Goal: Task Accomplishment & Management: Complete application form

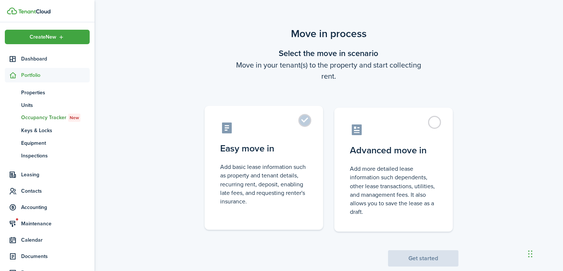
click at [299, 122] on label "Easy move in Add basic lease information such as property and tenant details, r…" at bounding box center [264, 168] width 119 height 124
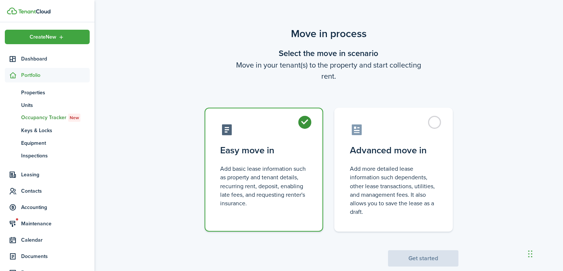
radio input "true"
click at [418, 256] on button "Get started" at bounding box center [423, 258] width 70 height 16
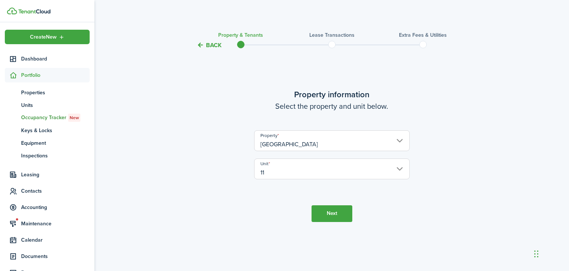
click at [336, 214] on button "Next" at bounding box center [332, 213] width 41 height 17
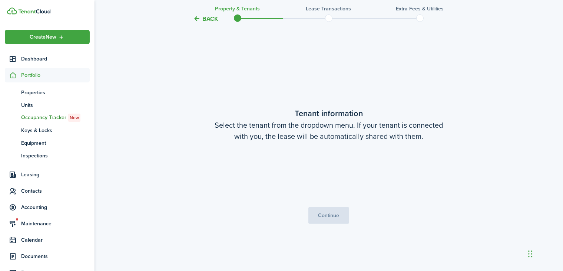
scroll to position [221, 0]
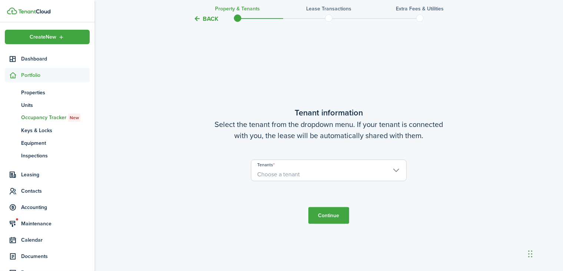
click at [329, 173] on span "Choose a tenant" at bounding box center [328, 174] width 155 height 13
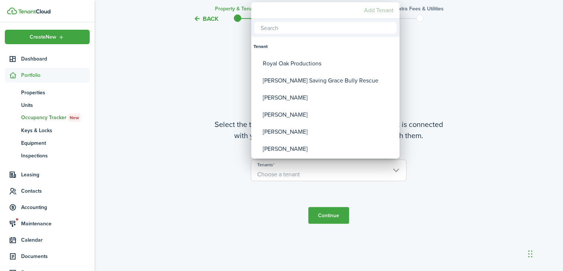
click at [365, 8] on mbsc-button "Add Tenant" at bounding box center [379, 10] width 36 height 13
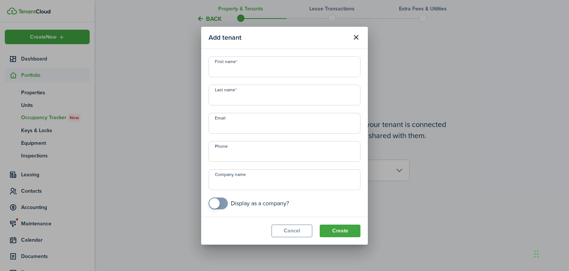
click at [288, 70] on input "First name" at bounding box center [285, 66] width 152 height 21
type input "[PERSON_NAME]"
click at [274, 124] on input "Email" at bounding box center [285, 123] width 152 height 21
type input "[EMAIL_ADDRESS][DOMAIN_NAME]"
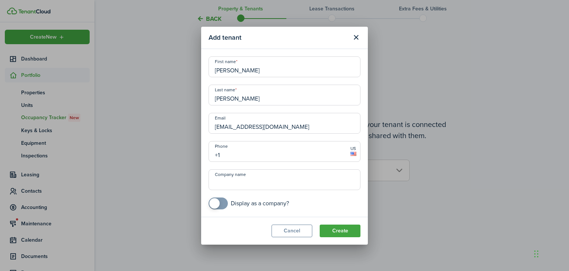
click at [233, 152] on input "+1" at bounding box center [285, 151] width 152 height 21
type input "[PHONE_NUMBER]"
click at [347, 235] on button "Create" at bounding box center [340, 230] width 41 height 13
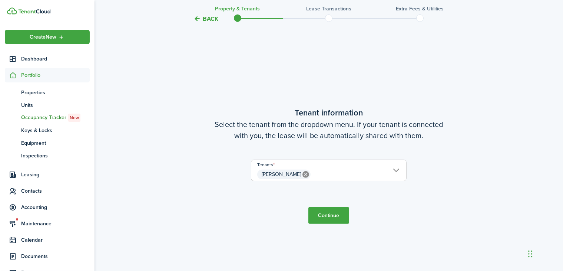
click at [332, 208] on button "Continue" at bounding box center [328, 215] width 41 height 17
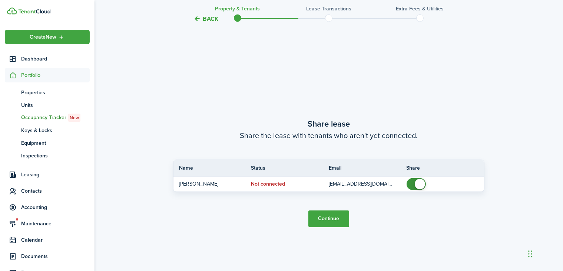
scroll to position [491, 0]
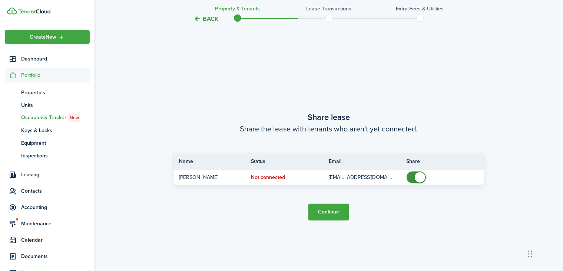
click at [326, 219] on tc-wizard-step "Share lease Share the lease with tenants who aren't yet connected. Name Status …" at bounding box center [328, 165] width 311 height 271
click at [325, 214] on button "Continue" at bounding box center [328, 212] width 41 height 17
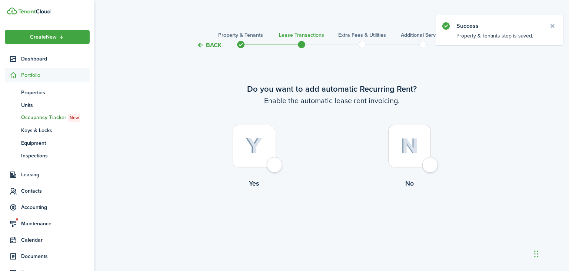
click at [275, 163] on div at bounding box center [254, 146] width 43 height 43
radio input "true"
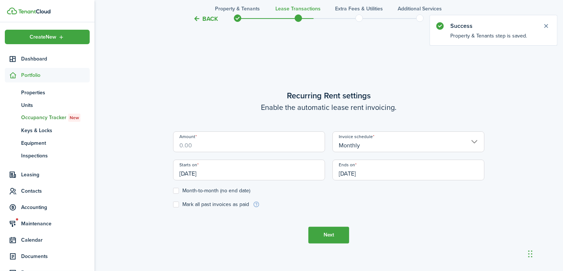
scroll to position [221, 0]
click at [257, 138] on input "Amount" at bounding box center [249, 140] width 152 height 21
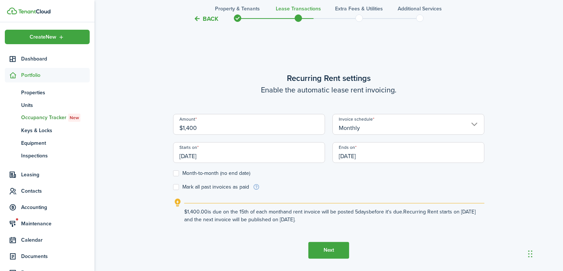
click at [274, 159] on input "[DATE]" at bounding box center [249, 152] width 152 height 21
type input "$1,400.00"
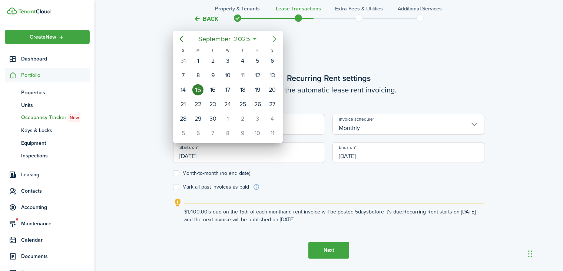
click at [277, 36] on icon "Next page" at bounding box center [274, 38] width 9 height 9
click at [227, 57] on div "1" at bounding box center [227, 60] width 11 height 11
type input "[DATE]"
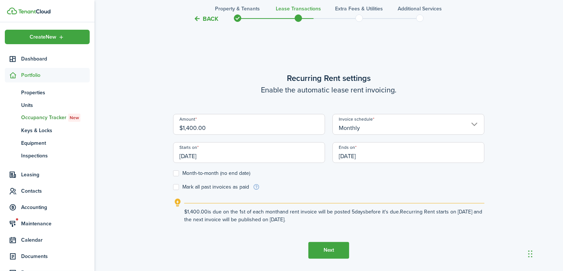
click at [329, 245] on button "Next" at bounding box center [328, 250] width 41 height 17
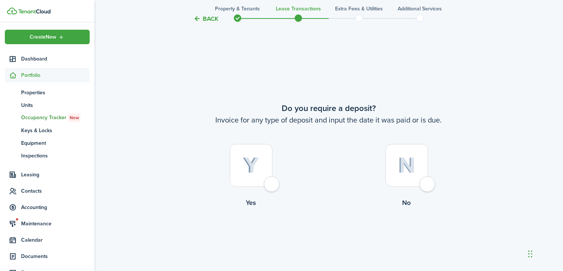
scroll to position [491, 0]
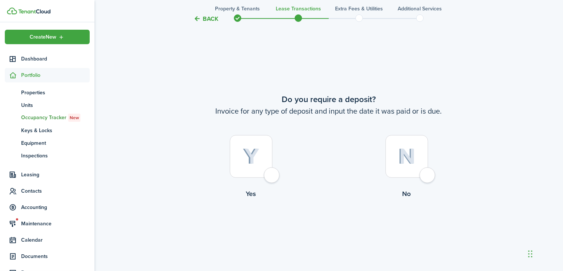
click at [272, 177] on div at bounding box center [251, 156] width 43 height 43
radio input "true"
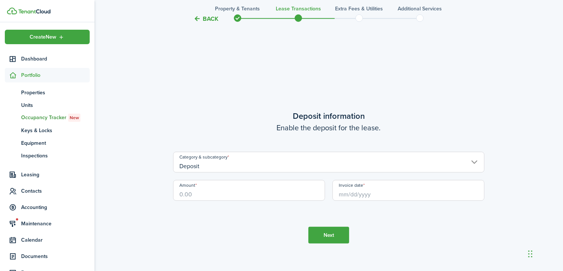
scroll to position [761, 0]
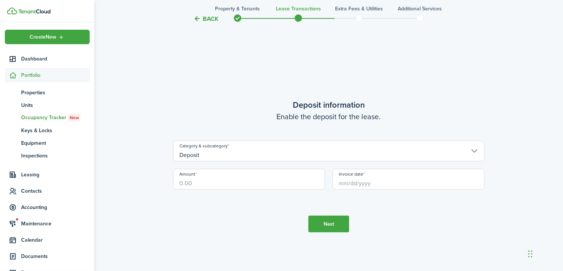
click at [264, 177] on input "Amount" at bounding box center [249, 179] width 152 height 21
click at [383, 175] on input "Invoice date" at bounding box center [409, 179] width 152 height 21
type input "$1,600.00"
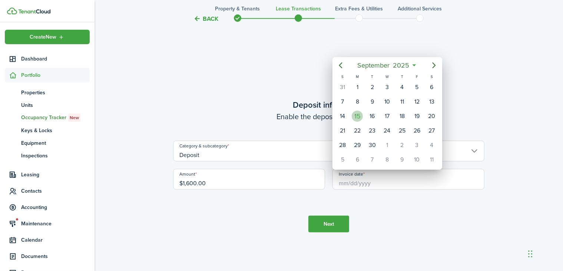
click at [361, 110] on div "15" at bounding box center [357, 115] width 11 height 11
type input "[DATE]"
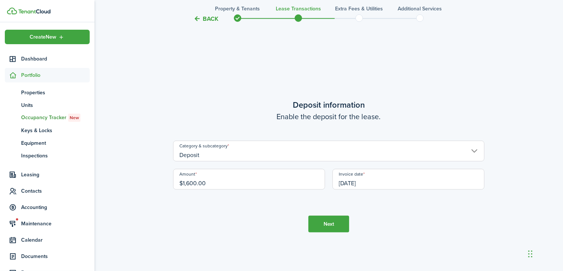
click at [329, 225] on button "Next" at bounding box center [328, 223] width 41 height 17
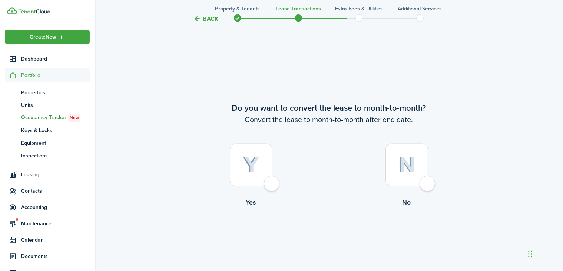
scroll to position [1032, 0]
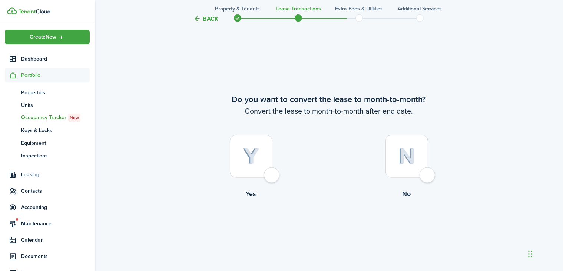
click at [272, 175] on div at bounding box center [251, 156] width 43 height 43
radio input "true"
click at [325, 235] on button "Continue" at bounding box center [328, 229] width 41 height 17
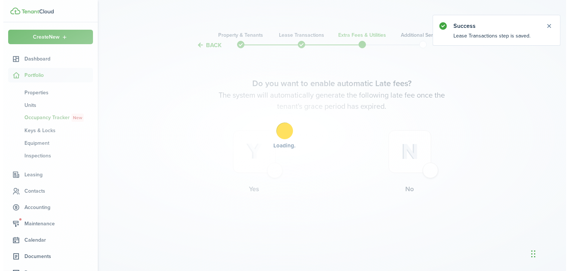
scroll to position [0, 0]
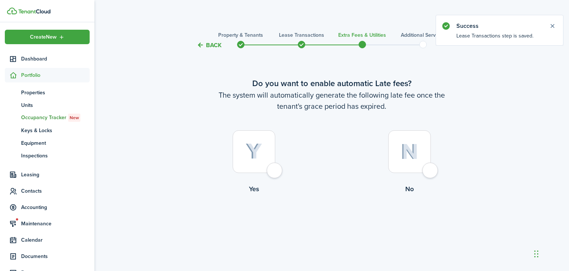
click at [271, 173] on div at bounding box center [254, 151] width 43 height 43
radio input "true"
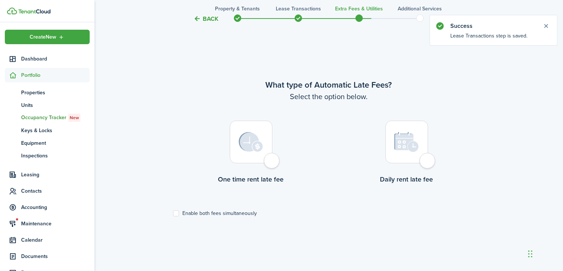
click at [272, 162] on div at bounding box center [251, 141] width 43 height 43
radio input "true"
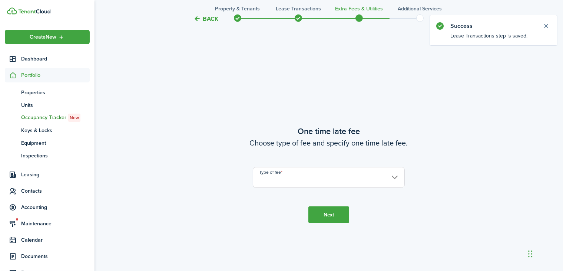
scroll to position [491, 0]
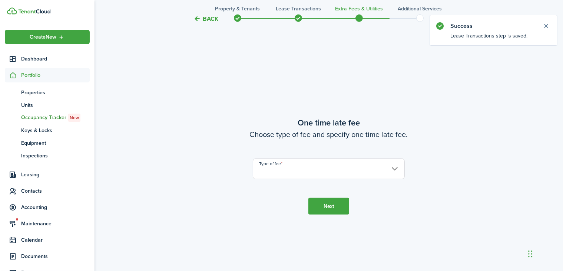
click at [283, 164] on input "Type of fee" at bounding box center [329, 168] width 152 height 21
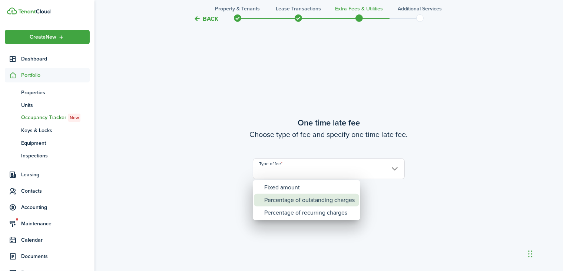
click at [276, 199] on div "Percentage of outstanding charges" at bounding box center [309, 200] width 90 height 13
type input "Percentage of outstanding charges"
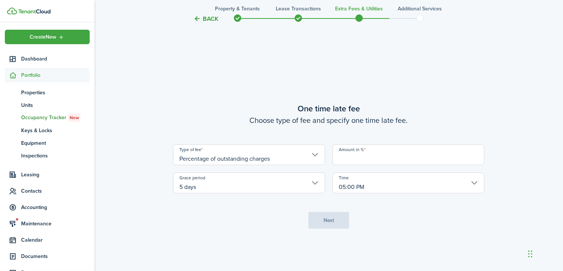
click at [362, 155] on input "Amount in %" at bounding box center [409, 154] width 152 height 21
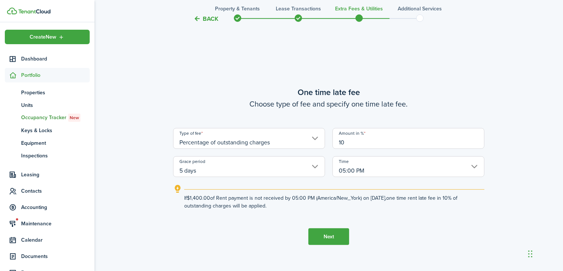
type input "10"
click at [335, 235] on button "Next" at bounding box center [328, 236] width 41 height 17
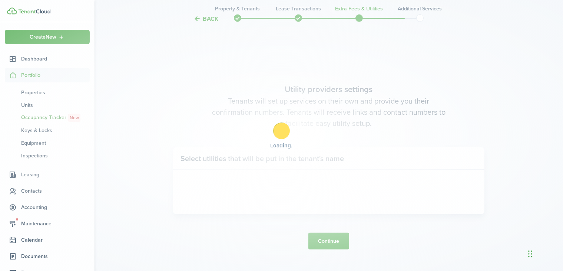
scroll to position [761, 0]
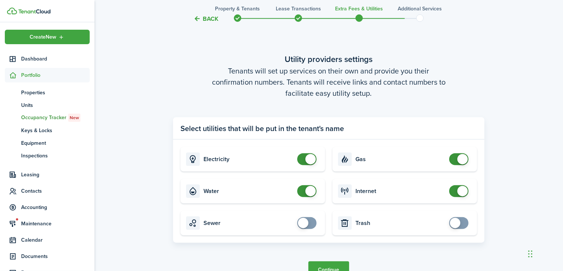
checkbox input "false"
click at [303, 156] on span at bounding box center [306, 159] width 7 height 12
checkbox input "false"
click at [303, 193] on span at bounding box center [306, 191] width 7 height 12
checkbox input "false"
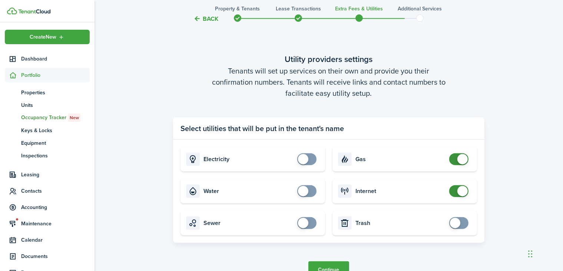
click at [456, 157] on span at bounding box center [458, 159] width 7 height 12
checkbox input "false"
click at [455, 191] on span at bounding box center [458, 191] width 7 height 12
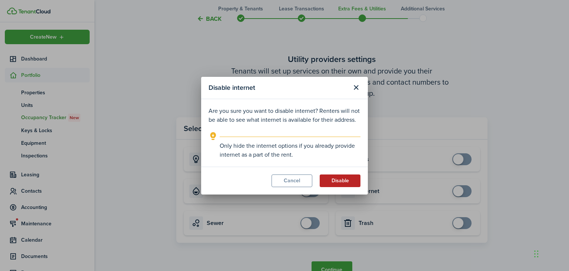
click at [337, 176] on button "Disable" at bounding box center [340, 180] width 41 height 13
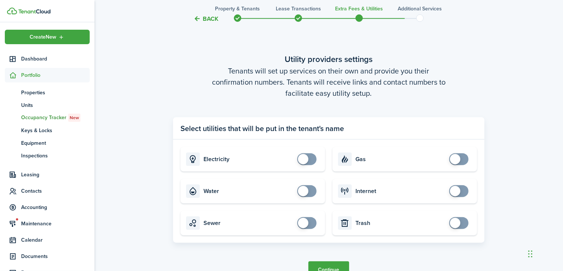
click at [463, 222] on span at bounding box center [458, 223] width 7 height 12
checkbox input "false"
click at [455, 224] on span at bounding box center [458, 223] width 7 height 12
checkbox input "true"
click at [311, 158] on span at bounding box center [306, 159] width 7 height 12
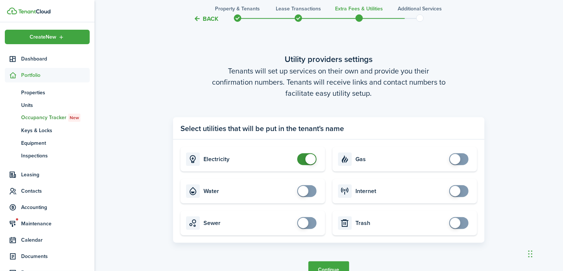
checkbox input "true"
click at [311, 187] on span at bounding box center [306, 191] width 7 height 12
checkbox input "true"
click at [309, 222] on span at bounding box center [306, 223] width 7 height 12
checkbox input "true"
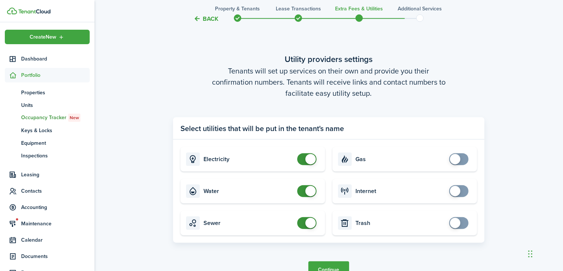
click at [463, 191] on span at bounding box center [458, 191] width 7 height 12
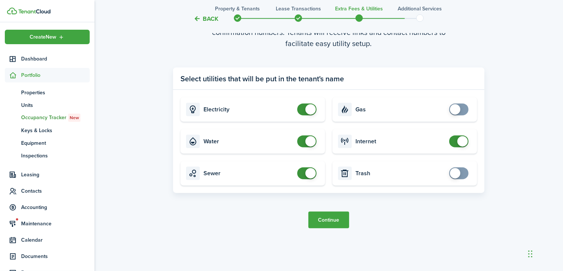
click at [333, 222] on button "Continue" at bounding box center [328, 219] width 41 height 17
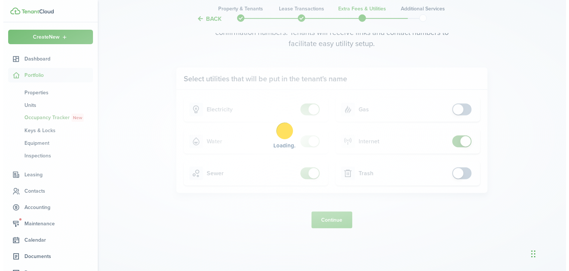
scroll to position [0, 0]
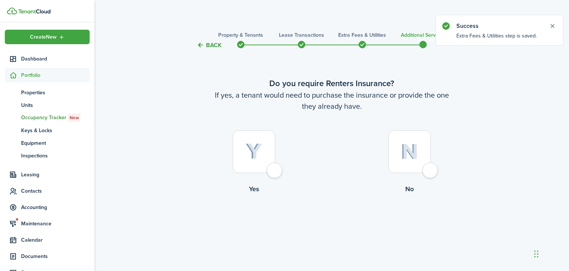
click at [275, 168] on div at bounding box center [254, 151] width 43 height 43
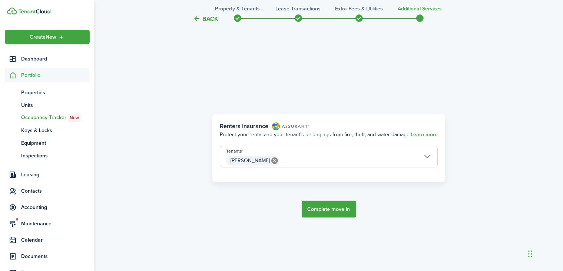
scroll to position [221, 0]
click at [206, 20] on button "Back" at bounding box center [206, 19] width 25 height 8
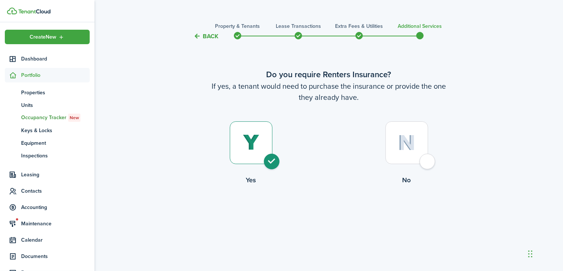
scroll to position [0, 0]
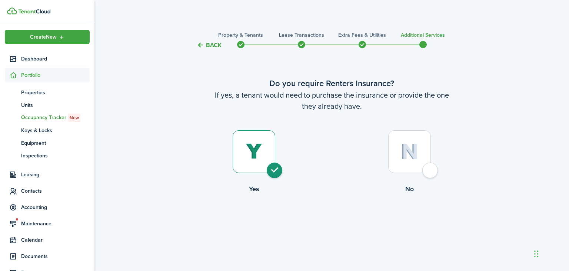
click at [431, 173] on div at bounding box center [410, 151] width 43 height 43
radio input "false"
radio input "true"
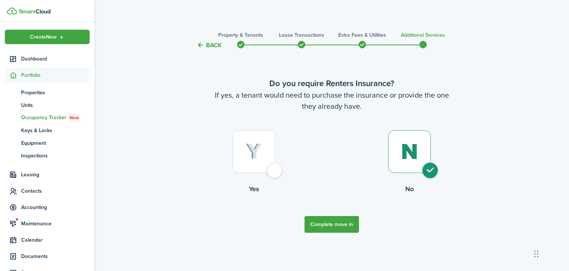
click at [339, 214] on tc-wizard-step "Do you require Renters Insurance? If yes, a tenant would need to purchase the i…" at bounding box center [331, 154] width 311 height 191
click at [335, 222] on button "Complete move in" at bounding box center [332, 224] width 54 height 17
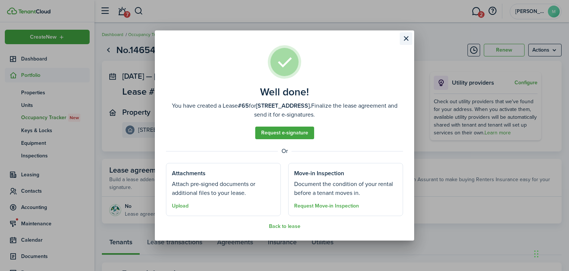
click at [407, 35] on button "Close modal" at bounding box center [406, 38] width 13 height 13
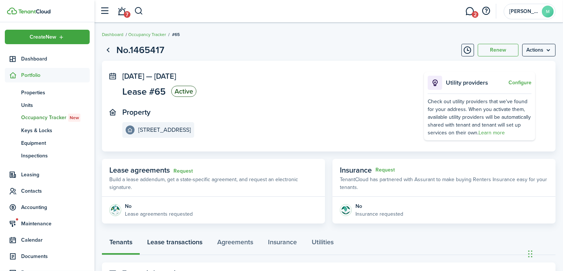
click at [188, 242] on link "Lease transactions" at bounding box center [175, 243] width 70 height 22
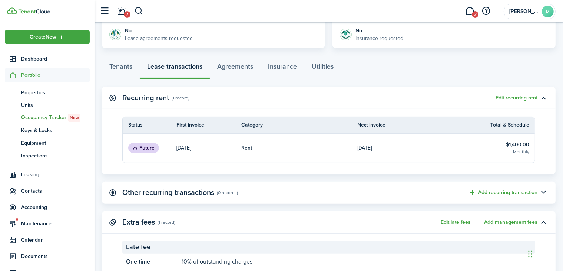
scroll to position [180, 0]
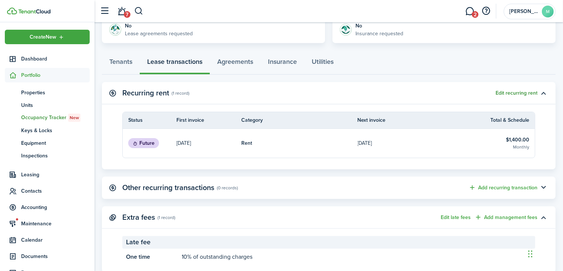
click at [516, 91] on button "Edit recurring rent" at bounding box center [517, 93] width 42 height 6
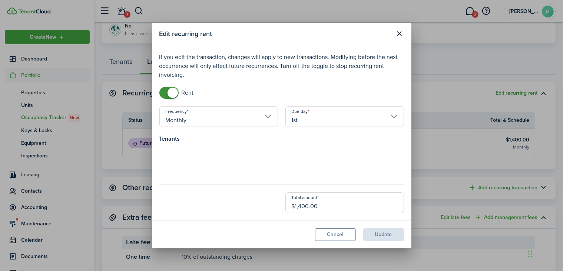
scroll to position [172, 0]
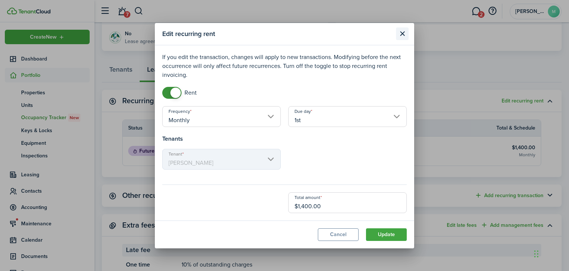
click at [401, 33] on button "Close modal" at bounding box center [402, 33] width 13 height 13
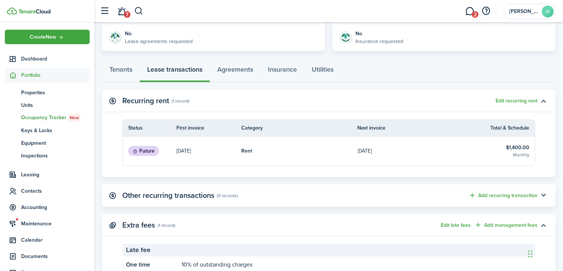
scroll to position [202, 0]
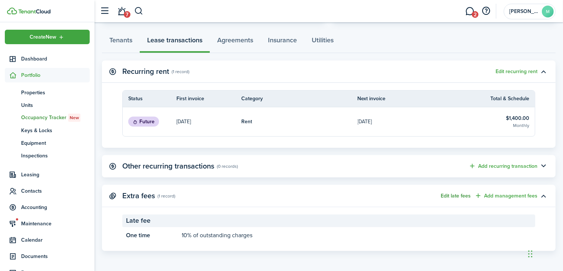
click at [463, 196] on button "Edit late fees" at bounding box center [456, 196] width 30 height 6
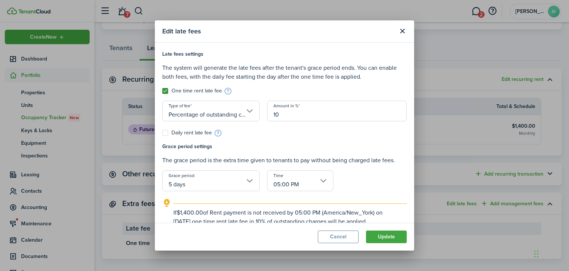
scroll to position [10, 0]
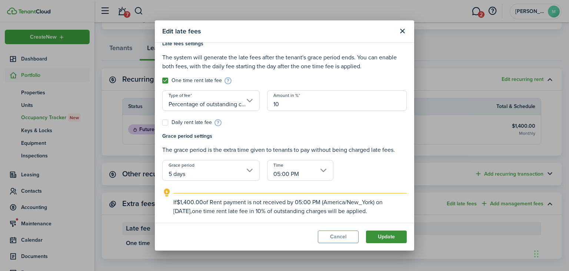
click at [396, 231] on button "Update" at bounding box center [386, 236] width 41 height 13
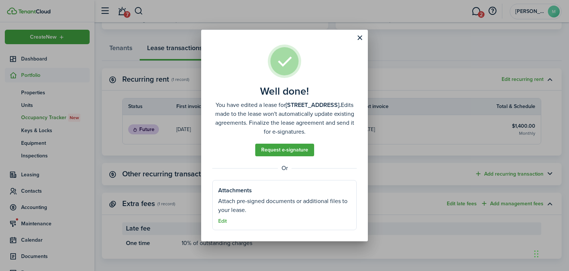
click at [526, 174] on div "Well done! You have edited a lease for [STREET_ADDRESS]. Edits made to the leas…" at bounding box center [284, 135] width 569 height 271
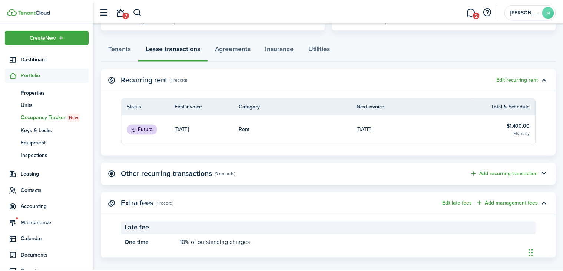
scroll to position [202, 0]
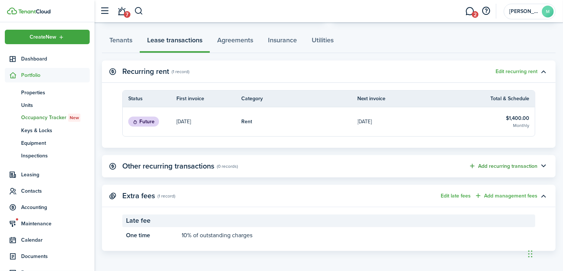
click at [521, 166] on button "Add recurring transaction" at bounding box center [503, 166] width 69 height 9
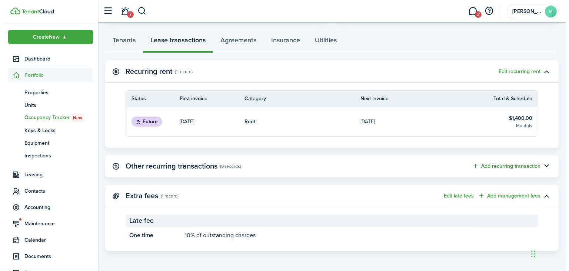
scroll to position [194, 0]
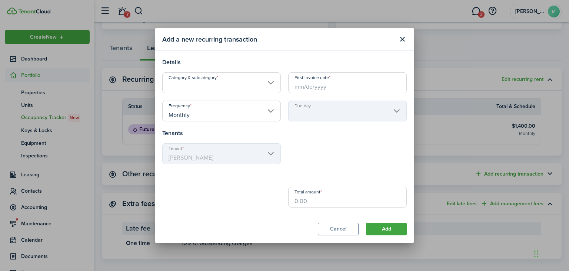
click at [246, 84] on input "Category & subcategory" at bounding box center [221, 82] width 119 height 21
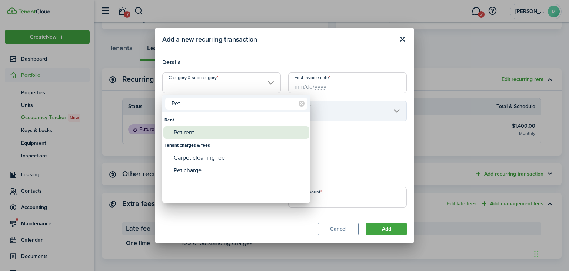
type input "Pet"
click at [191, 133] on div "Pet rent" at bounding box center [239, 132] width 131 height 13
type input "Rent / Pet rent"
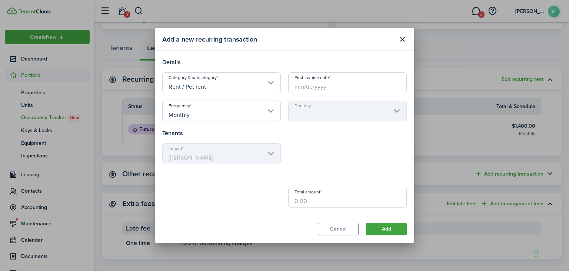
click at [334, 89] on input "First invoice date" at bounding box center [347, 82] width 119 height 21
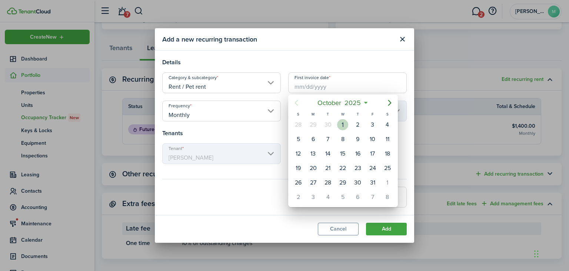
click at [340, 123] on div "1" at bounding box center [342, 124] width 11 height 11
type input "[DATE]"
type input "1st"
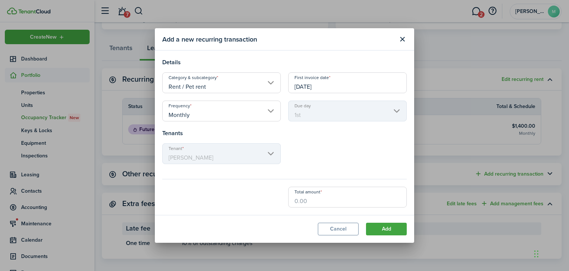
click at [298, 200] on input "Total amount" at bounding box center [347, 196] width 119 height 21
type input "$50.00"
click at [393, 226] on button "Add" at bounding box center [386, 228] width 41 height 13
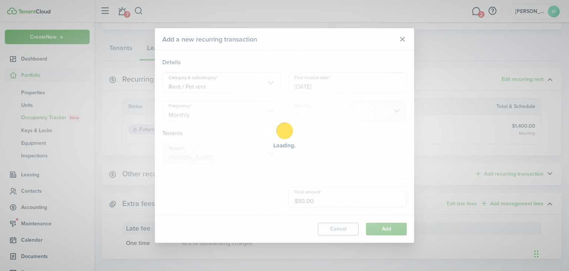
click at [393, 226] on div "Loading" at bounding box center [284, 135] width 569 height 271
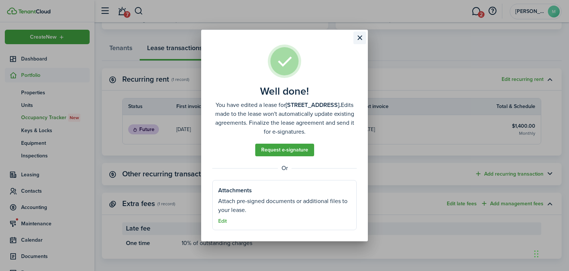
click at [359, 37] on button "Close modal" at bounding box center [360, 38] width 13 height 13
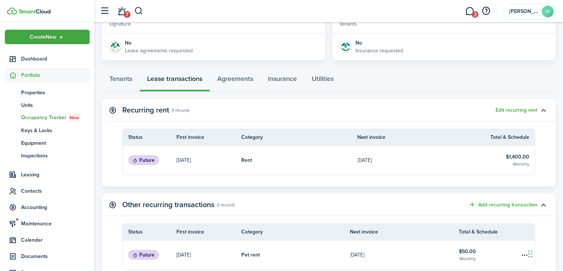
scroll to position [161, 0]
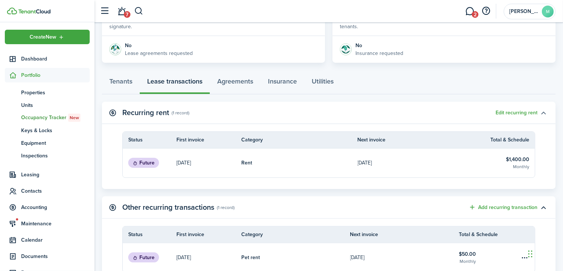
click at [543, 112] on button "button" at bounding box center [544, 112] width 13 height 13
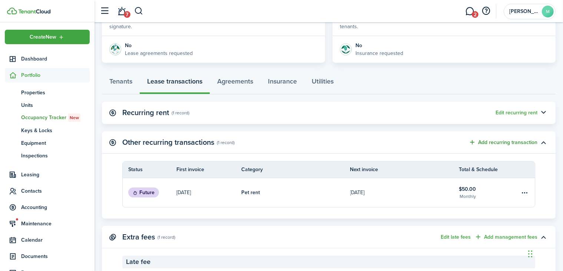
click at [516, 141] on button "Add recurring transaction" at bounding box center [503, 142] width 69 height 9
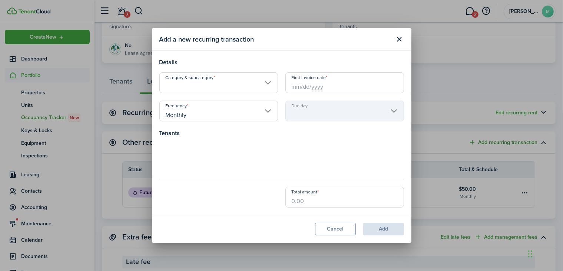
scroll to position [153, 0]
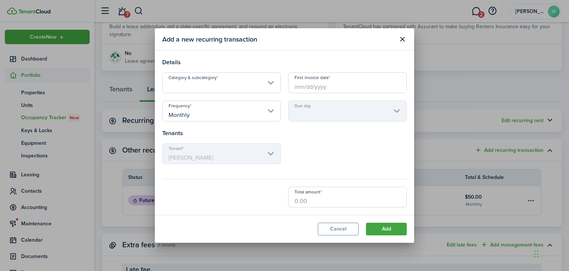
click at [272, 109] on input "Monthly" at bounding box center [221, 110] width 119 height 21
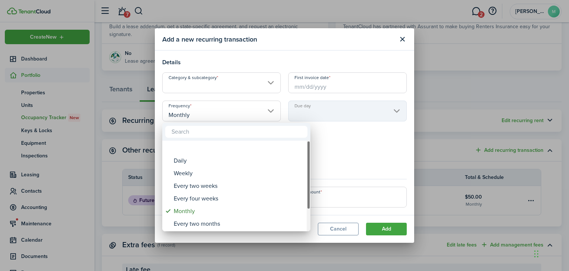
drag, startPoint x: 310, startPoint y: 163, endPoint x: 304, endPoint y: 111, distance: 51.8
click at [304, 111] on div "Daily Weekly Every two weeks Every four weeks Monthly Every two months Quarterl…" at bounding box center [284, 135] width 569 height 271
click at [403, 38] on div at bounding box center [285, 135] width 688 height 389
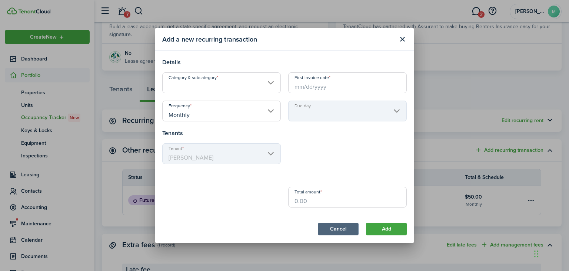
click at [337, 225] on button "Cancel" at bounding box center [338, 228] width 41 height 13
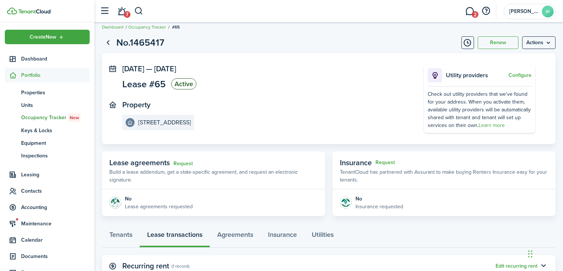
scroll to position [0, 0]
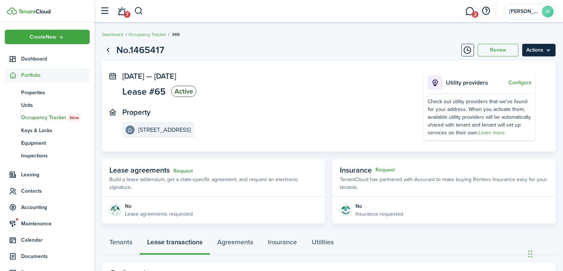
click at [547, 53] on menu-btn "Actions" at bounding box center [538, 50] width 33 height 13
click at [112, 76] on panel-main-icon at bounding box center [112, 75] width 7 height 7
click at [533, 54] on menu-btn "Actions" at bounding box center [538, 50] width 33 height 13
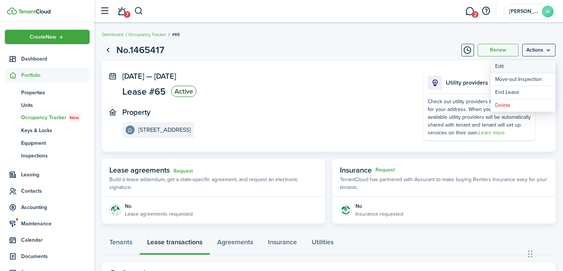
click at [516, 66] on button "Edit" at bounding box center [523, 66] width 65 height 13
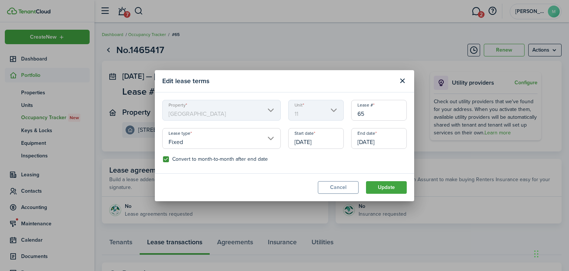
click at [319, 141] on input "[DATE]" at bounding box center [316, 138] width 56 height 21
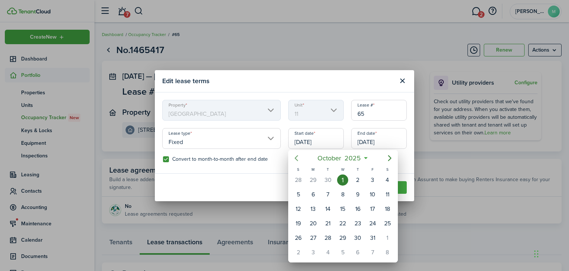
click at [296, 157] on icon "Previous page" at bounding box center [296, 158] width 3 height 6
click at [313, 209] on div "15" at bounding box center [313, 208] width 11 height 11
type input "[DATE]"
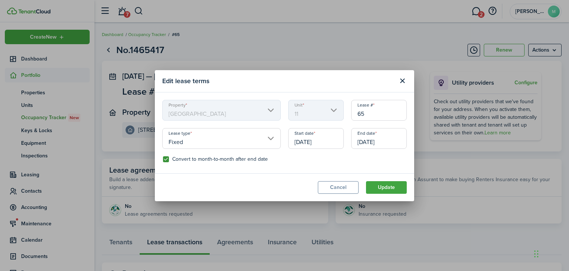
click at [387, 141] on input "[DATE]" at bounding box center [379, 138] width 56 height 21
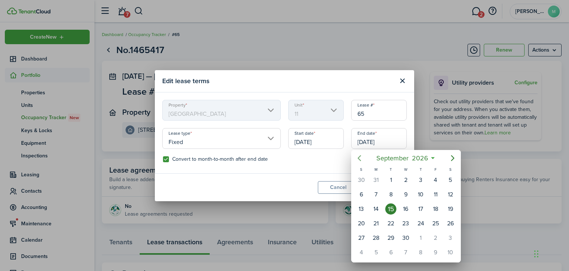
click at [360, 156] on icon "Previous page" at bounding box center [359, 158] width 3 height 6
click at [373, 252] on div "31" at bounding box center [376, 252] width 11 height 11
type input "[DATE]"
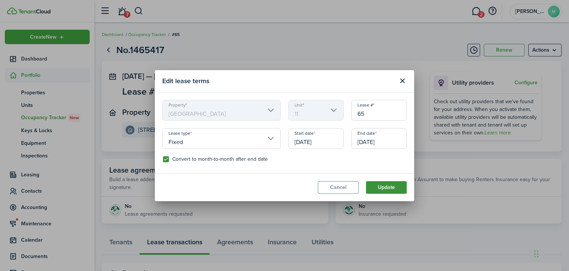
click at [384, 185] on button "Update" at bounding box center [386, 187] width 41 height 13
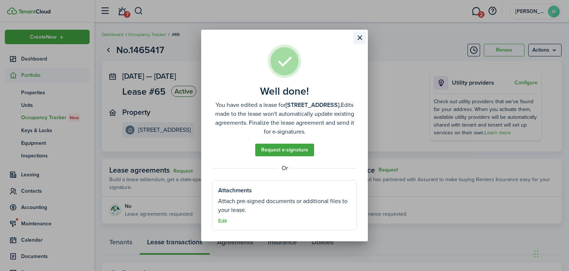
click at [358, 39] on button "Close modal" at bounding box center [360, 38] width 13 height 13
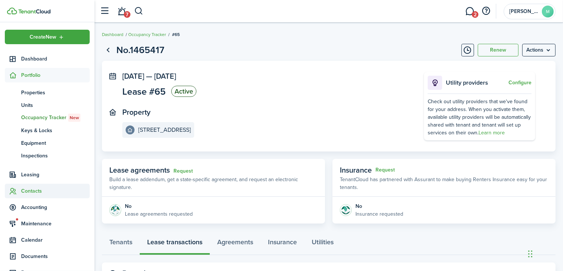
click at [41, 191] on span "Contacts" at bounding box center [55, 191] width 69 height 8
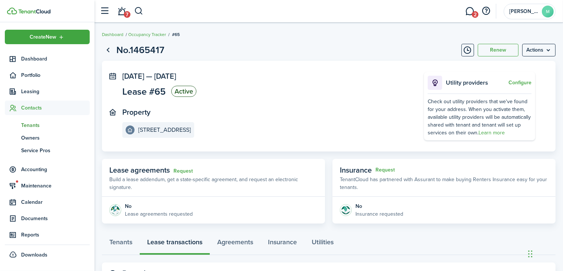
click at [32, 125] on span "Tenants" at bounding box center [55, 125] width 69 height 8
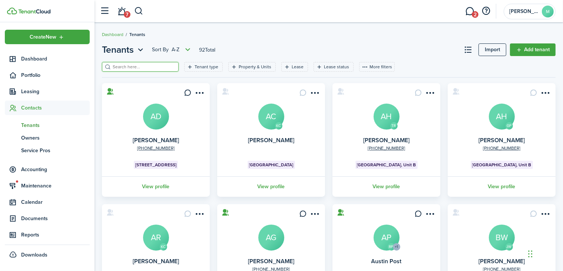
click at [132, 66] on input "search" at bounding box center [143, 66] width 65 height 7
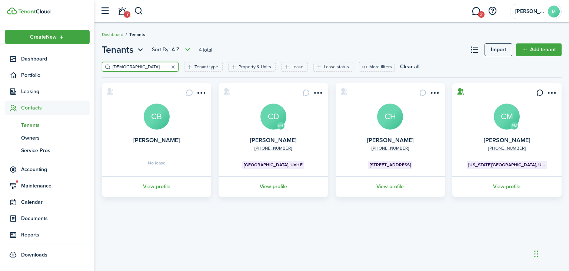
type input "[DEMOGRAPHIC_DATA]"
click at [409, 120] on card "[PHONE_NUMBER] [PERSON_NAME] [STREET_ADDRESS] View profile" at bounding box center [390, 139] width 109 height 113
click at [395, 113] on avatar-text "CH" at bounding box center [390, 116] width 26 height 26
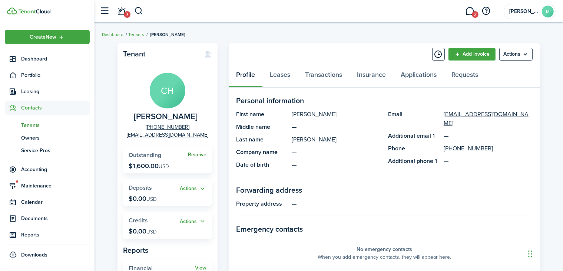
click at [196, 155] on link "Receive" at bounding box center [197, 155] width 19 height 6
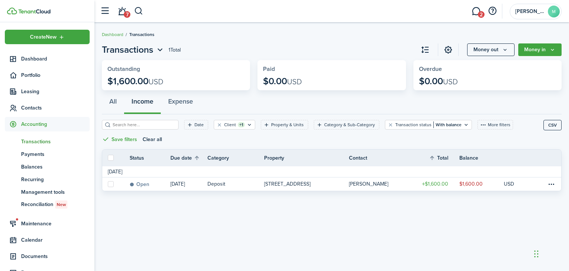
drag, startPoint x: 377, startPoint y: 143, endPoint x: 233, endPoint y: 149, distance: 144.0
click at [233, 149] on div "Date Client +1 Property & Units Category & Sub-Category Transaction status With…" at bounding box center [323, 134] width 442 height 29
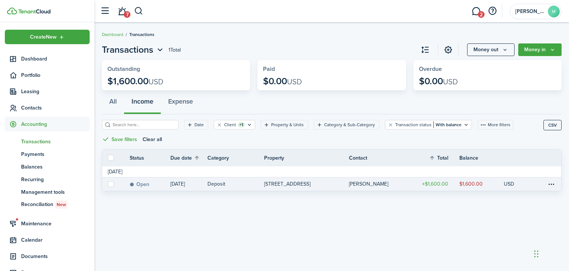
click at [110, 186] on label at bounding box center [111, 184] width 6 height 6
click at [108, 184] on input "checkbox" at bounding box center [108, 184] width 0 height 0
checkbox input "true"
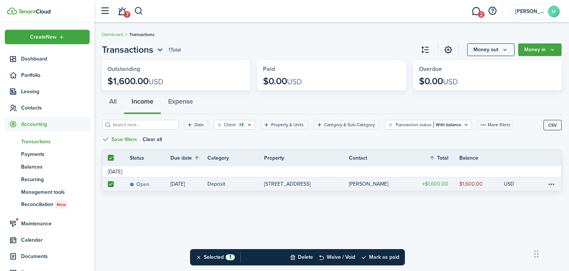
click at [143, 185] on status "Open" at bounding box center [140, 184] width 20 height 6
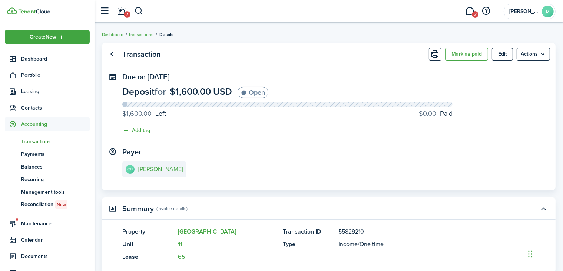
click at [457, 148] on panel-main-section "Payer CH [PERSON_NAME]" at bounding box center [328, 164] width 413 height 32
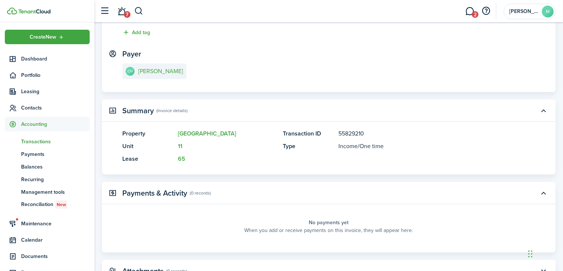
scroll to position [97, 0]
click at [181, 146] on link "11" at bounding box center [180, 146] width 4 height 9
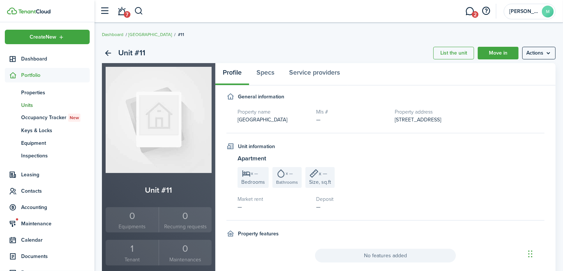
click at [145, 249] on div "1" at bounding box center [132, 248] width 49 height 14
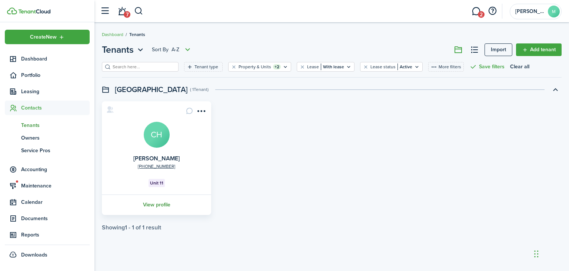
click at [159, 198] on link "View profile" at bounding box center [157, 204] width 112 height 20
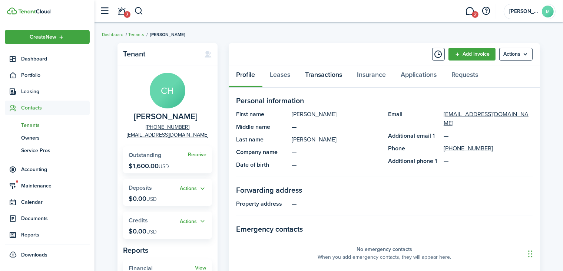
click at [320, 75] on link "Transactions" at bounding box center [324, 76] width 52 height 22
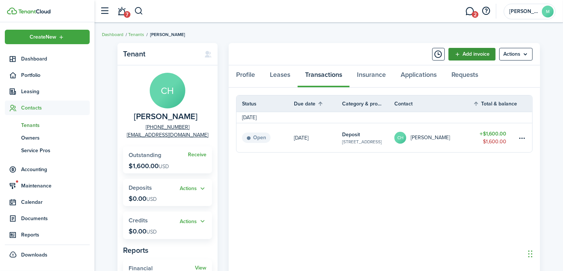
click at [482, 52] on link "Add invoice" at bounding box center [472, 54] width 47 height 13
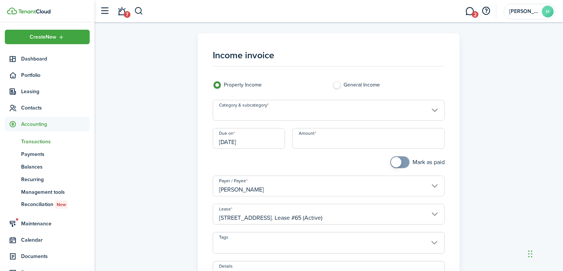
click at [313, 109] on input "Category & subcategory" at bounding box center [329, 110] width 232 height 21
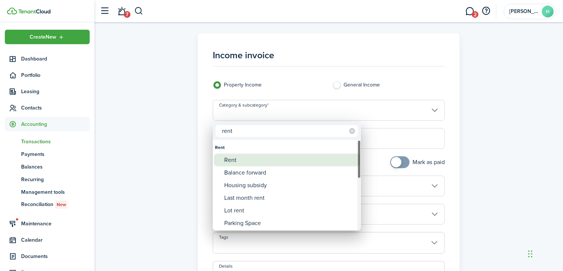
type input "rent"
click at [242, 161] on div "Rent" at bounding box center [289, 159] width 131 height 13
type input "Rent"
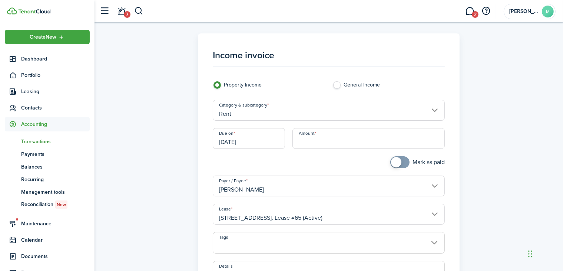
click at [313, 142] on input "Amount" at bounding box center [369, 138] width 152 height 21
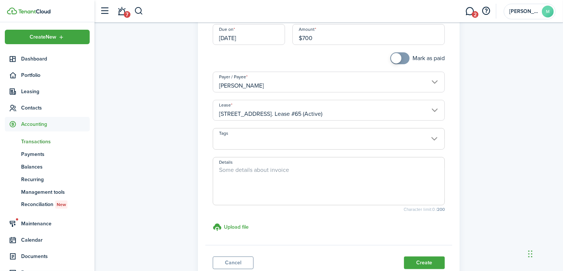
scroll to position [104, 0]
type input "$700.00"
click at [249, 166] on textarea "Details" at bounding box center [328, 183] width 231 height 36
type textarea "Pro Rated September Rent and Pet Fee"
click at [313, 37] on input "$700.00" at bounding box center [369, 34] width 152 height 21
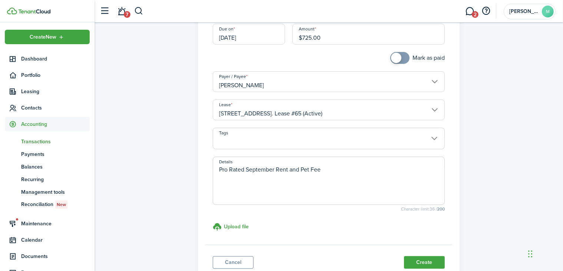
scroll to position [159, 0]
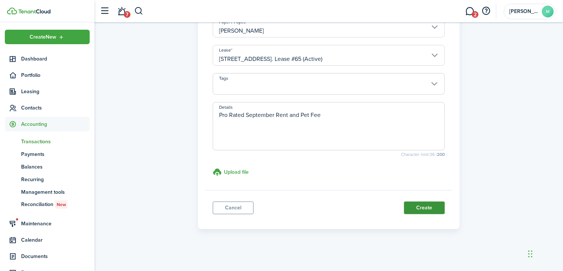
type input "$725.00"
click at [433, 206] on button "Create" at bounding box center [424, 207] width 41 height 13
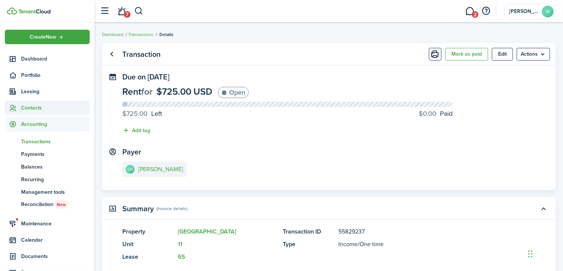
click at [31, 104] on span "Contacts" at bounding box center [55, 108] width 69 height 8
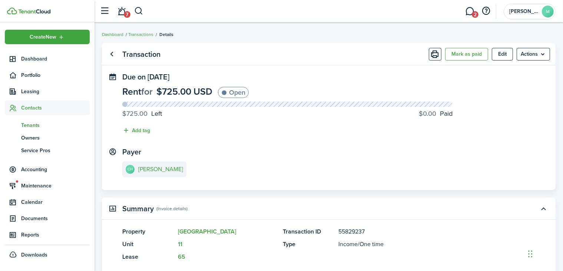
click at [28, 124] on span "Tenants" at bounding box center [55, 125] width 69 height 8
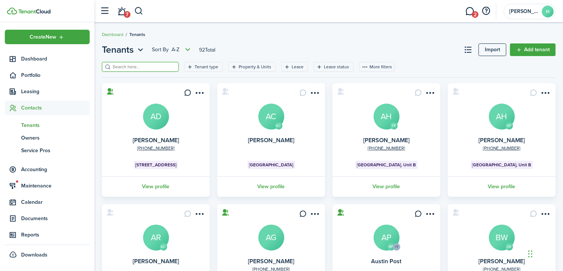
click at [116, 69] on input "search" at bounding box center [143, 66] width 65 height 7
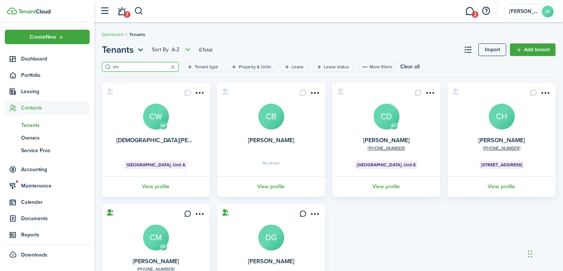
type input "chr"
click at [498, 127] on avatar-text "CH" at bounding box center [502, 116] width 26 height 26
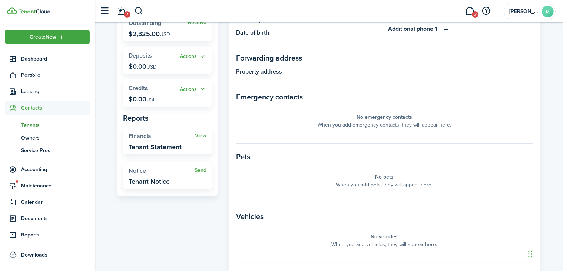
scroll to position [82, 0]
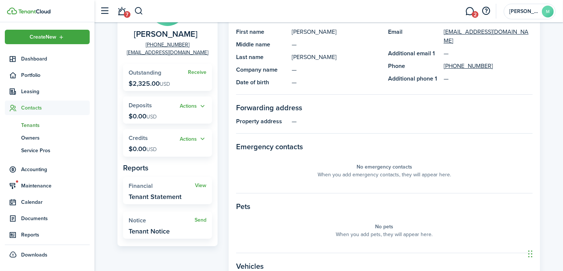
click at [199, 76] on widget-stats "Receive Outstanding $2,325.00 USD" at bounding box center [167, 77] width 89 height 27
click at [199, 71] on link "Receive" at bounding box center [197, 72] width 19 height 6
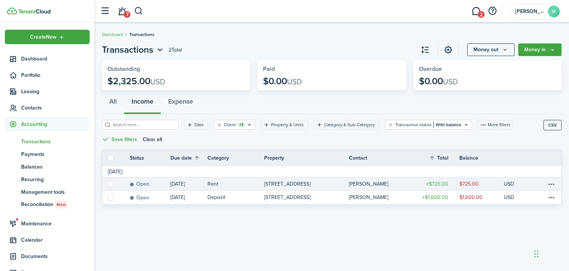
click at [110, 182] on label at bounding box center [111, 184] width 6 height 6
click at [108, 184] on input "checkbox" at bounding box center [108, 184] width 0 height 0
checkbox input "true"
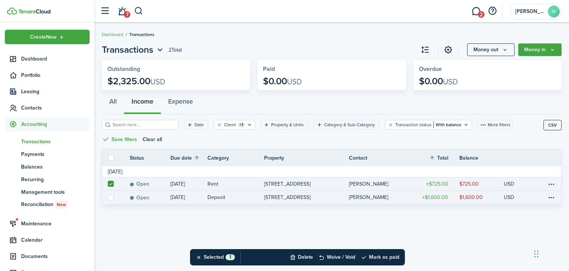
click at [110, 197] on label at bounding box center [111, 197] width 6 height 6
click at [108, 197] on input "checkbox" at bounding box center [108, 197] width 0 height 0
checkbox input "true"
click at [551, 182] on table-menu-btn-icon at bounding box center [551, 183] width 9 height 9
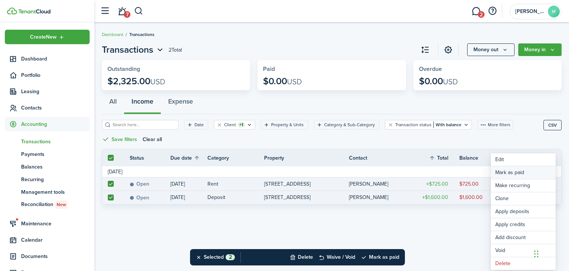
click at [527, 174] on link "Mark as paid" at bounding box center [523, 172] width 65 height 13
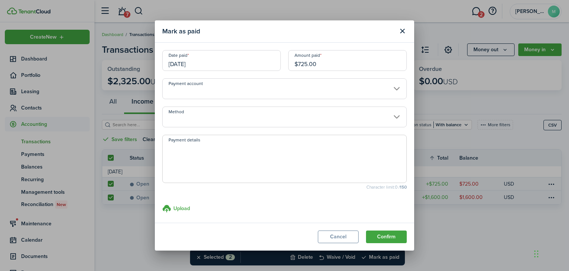
click at [318, 63] on input "$725.00" at bounding box center [347, 60] width 119 height 21
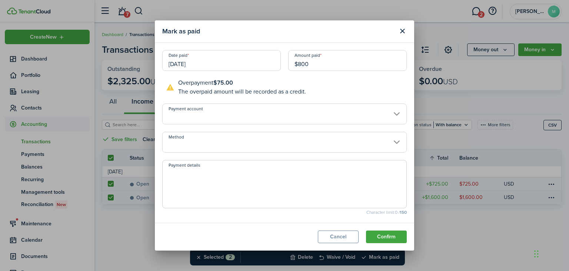
click at [269, 114] on input "Payment account" at bounding box center [284, 113] width 245 height 21
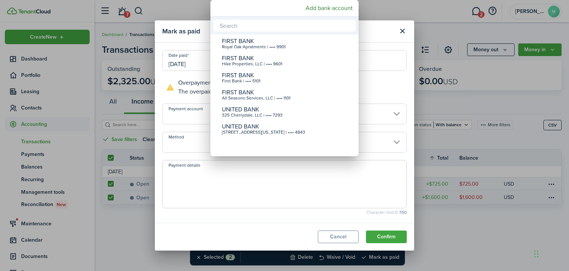
type input "$800.00"
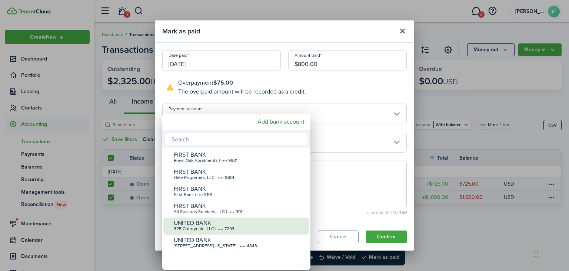
click at [219, 227] on div "325 Cherrydale, LLC | •••• 7293" at bounding box center [239, 228] width 131 height 5
type input "•••• •••• •••• 7293"
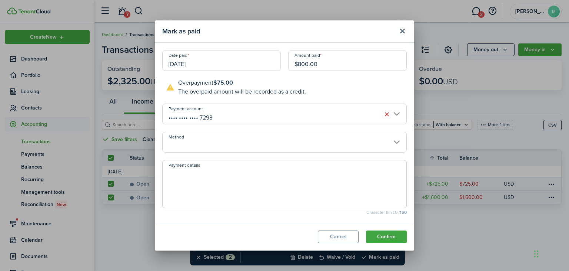
click at [254, 153] on modal-body "Date paid [DATE] Amount paid $800.00 Overpayment $75.00 The overpaid amount wil…" at bounding box center [285, 133] width 260 height 180
click at [254, 149] on input "Method" at bounding box center [284, 142] width 245 height 21
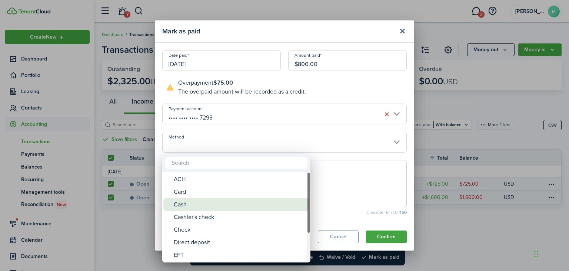
click at [202, 205] on div "Cash" at bounding box center [239, 204] width 131 height 13
type input "Cash"
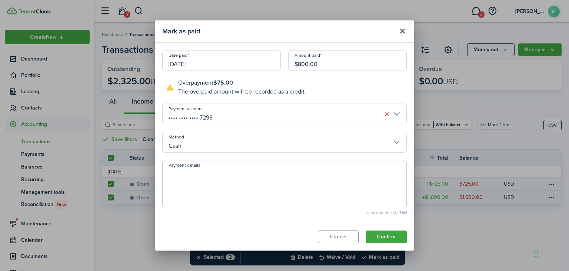
click at [304, 177] on textarea "Payment details" at bounding box center [285, 186] width 244 height 36
type textarea "Pro Rated September Rent & Pet Fee"
click at [390, 232] on button "Confirm" at bounding box center [386, 236] width 41 height 13
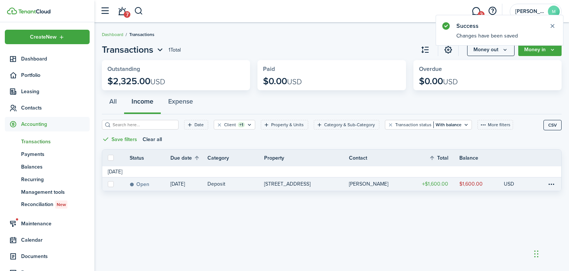
click at [112, 183] on label at bounding box center [111, 184] width 6 height 6
click at [108, 184] on input "checkbox" at bounding box center [108, 184] width 0 height 0
checkbox input "true"
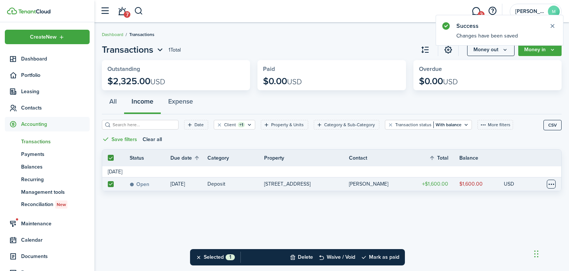
click at [549, 184] on table-menu-btn-icon at bounding box center [551, 183] width 9 height 9
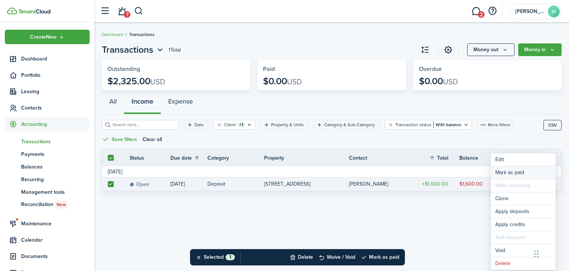
click at [509, 172] on link "Mark as paid" at bounding box center [523, 172] width 65 height 13
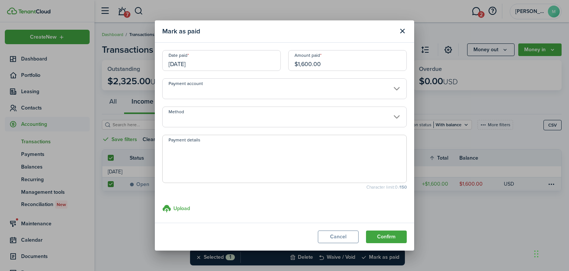
click at [242, 87] on input "Payment account" at bounding box center [284, 88] width 245 height 21
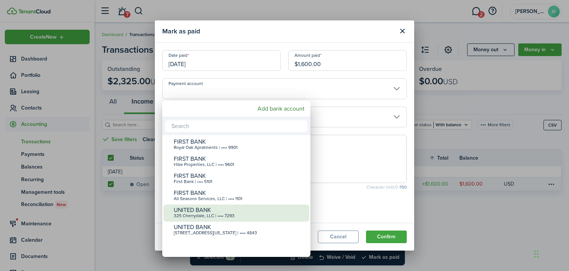
click at [224, 213] on div "325 Cherrydale, LLC | •••• 7293" at bounding box center [239, 215] width 131 height 5
type input "•••• •••• •••• 7293"
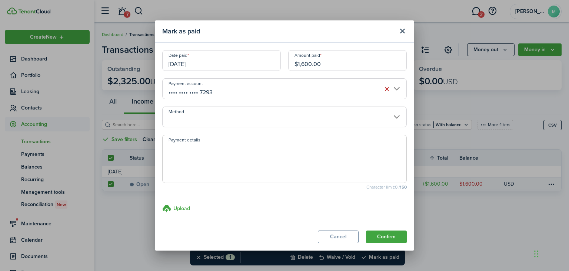
click at [231, 109] on input "Method" at bounding box center [284, 116] width 245 height 21
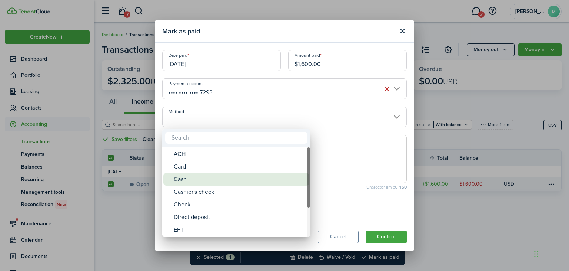
click at [194, 179] on div "Cash" at bounding box center [239, 179] width 131 height 13
type input "Cash"
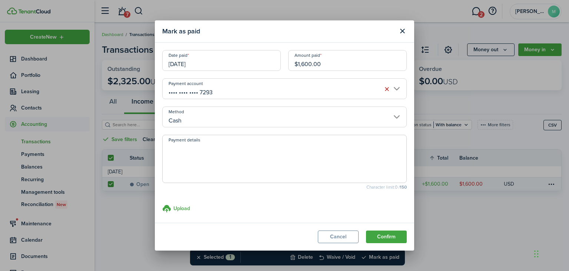
click at [198, 149] on textarea "Payment details" at bounding box center [285, 161] width 244 height 36
click at [209, 146] on textarea "Security Deposit and Pet Deposit" at bounding box center [285, 161] width 244 height 36
click at [212, 146] on textarea "Security Deposit and Pet Deposit" at bounding box center [285, 161] width 244 height 36
click at [251, 147] on textarea "Security Deposit $1400.00 and Pet Deposit" at bounding box center [285, 161] width 244 height 36
click at [338, 148] on textarea "Security Deposit $1400.00 and Non Refundable Pet Deposit" at bounding box center [285, 161] width 244 height 36
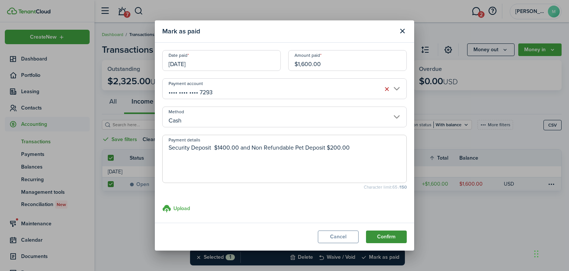
type textarea "Security Deposit $1400.00 and Non Refundable Pet Deposit $200.00"
click at [390, 239] on button "Confirm" at bounding box center [386, 236] width 41 height 13
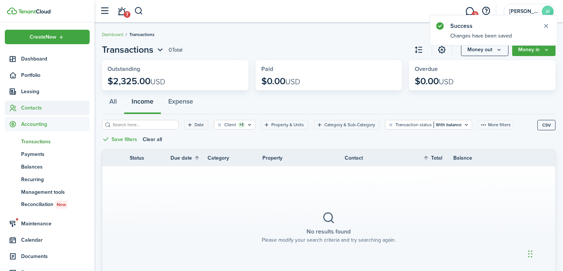
click at [34, 109] on span "Contacts" at bounding box center [55, 108] width 69 height 8
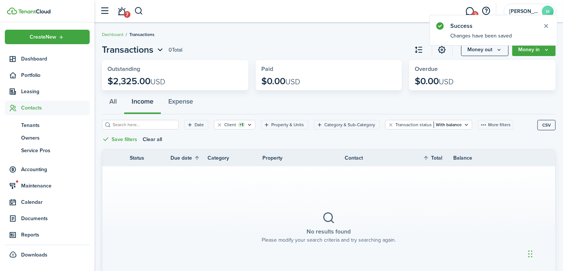
click at [28, 115] on ul "tn Tenants ow Owners sp Service Pros" at bounding box center [47, 137] width 85 height 45
click at [26, 124] on span "Tenants" at bounding box center [55, 125] width 69 height 8
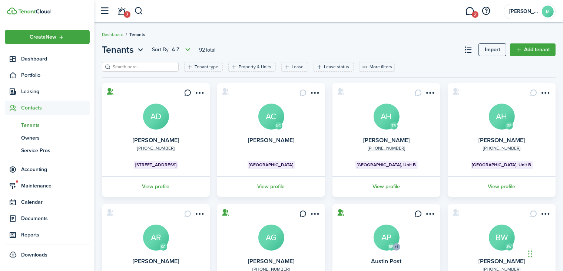
click at [138, 66] on input "search" at bounding box center [143, 66] width 65 height 7
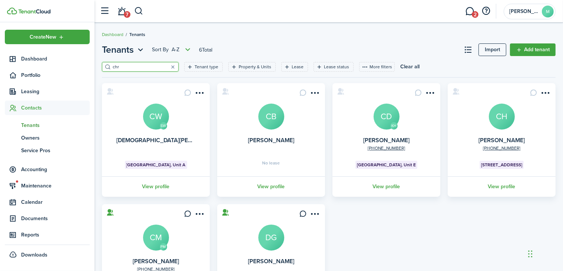
type input "chr"
click at [488, 112] on card "[PHONE_NUMBER] [PERSON_NAME] [STREET_ADDRESS] View profile" at bounding box center [502, 139] width 108 height 113
click at [499, 116] on avatar-text "CH" at bounding box center [502, 116] width 26 height 26
